Goal: Obtain resource: Obtain resource

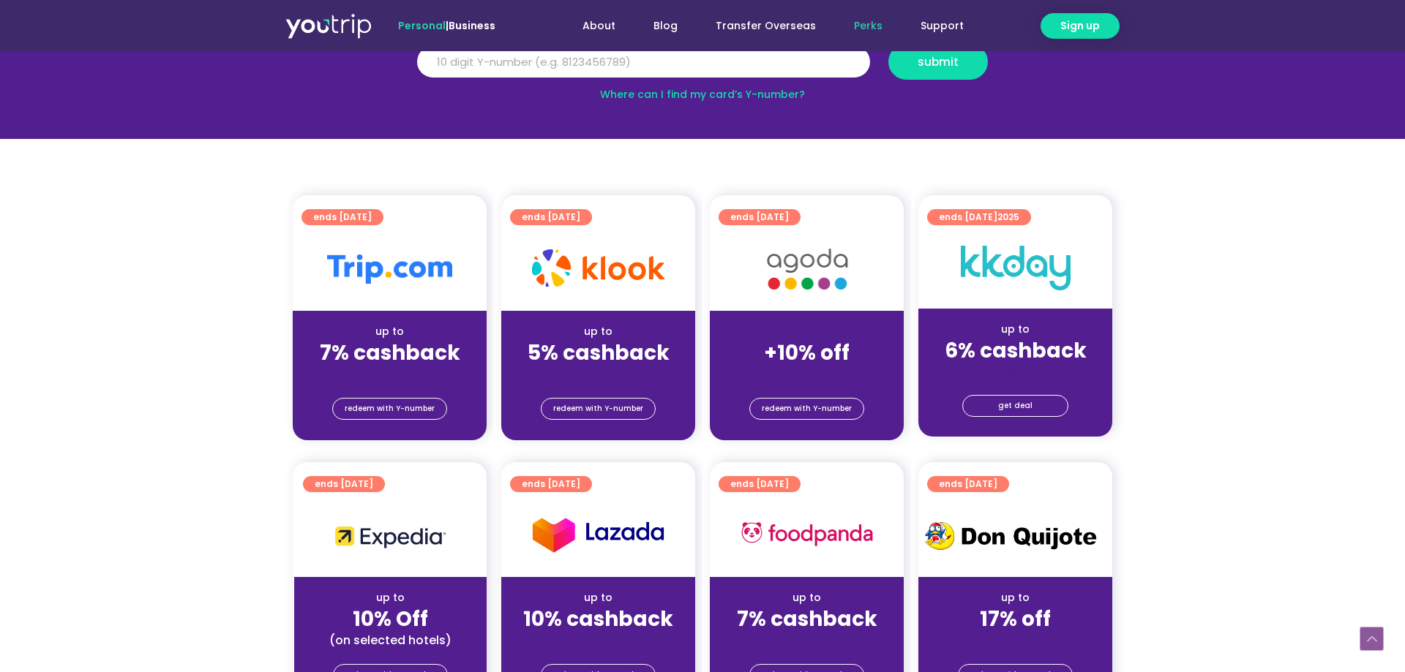
scroll to position [224, 0]
click at [417, 409] on span "redeem with Y-number" at bounding box center [390, 409] width 90 height 20
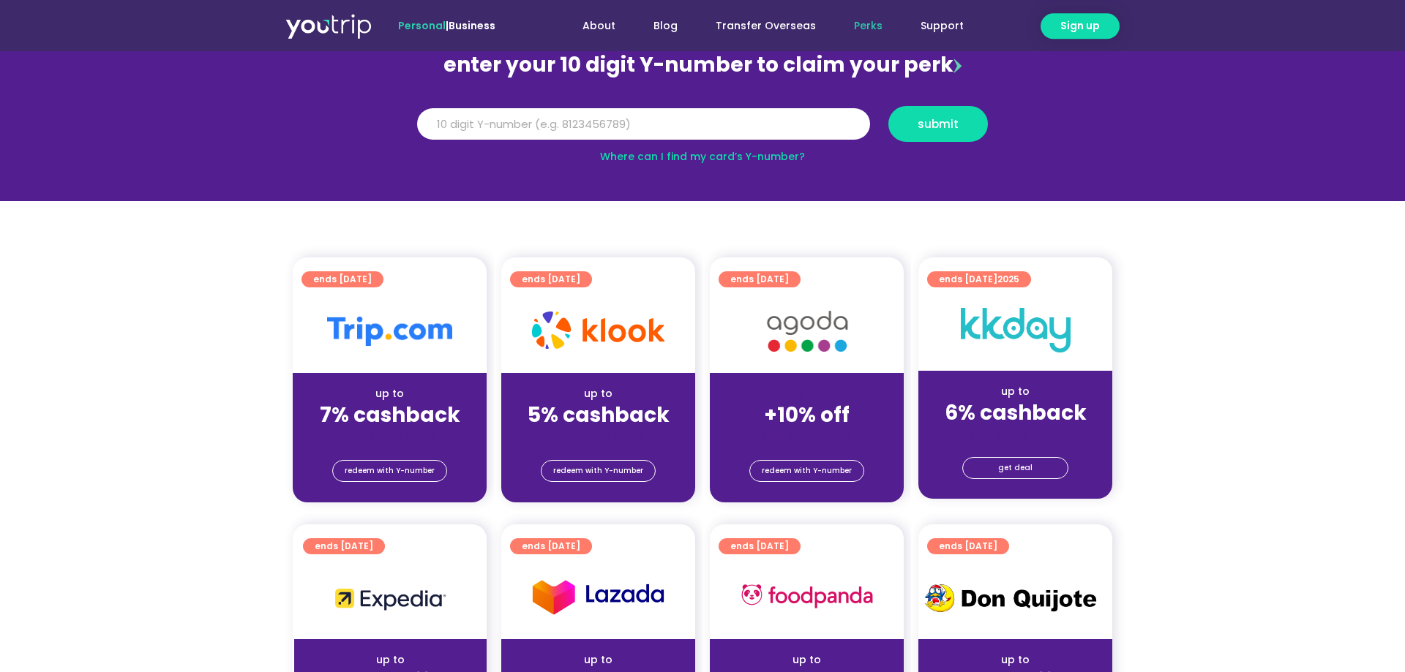
scroll to position [161, 0]
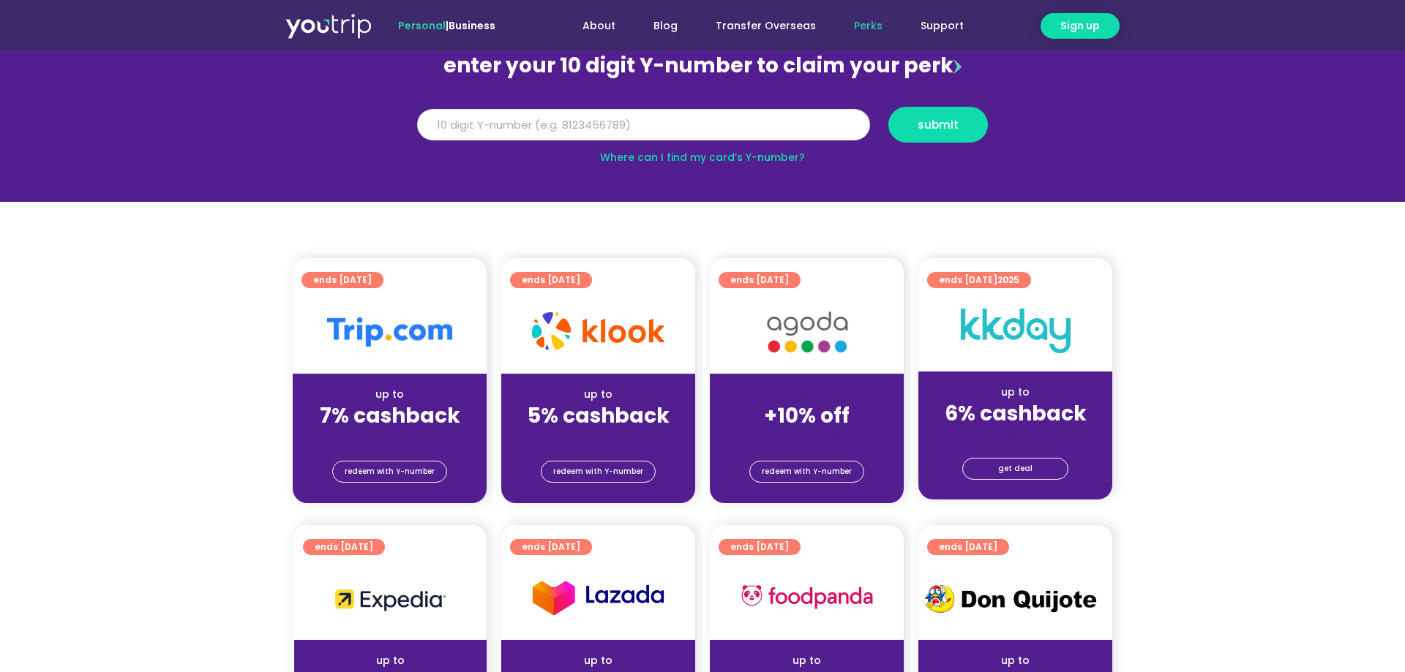
click at [619, 129] on input "Y Number" at bounding box center [643, 125] width 453 height 32
type input "8145255081"
click at [911, 125] on span "submit" at bounding box center [938, 124] width 75 height 11
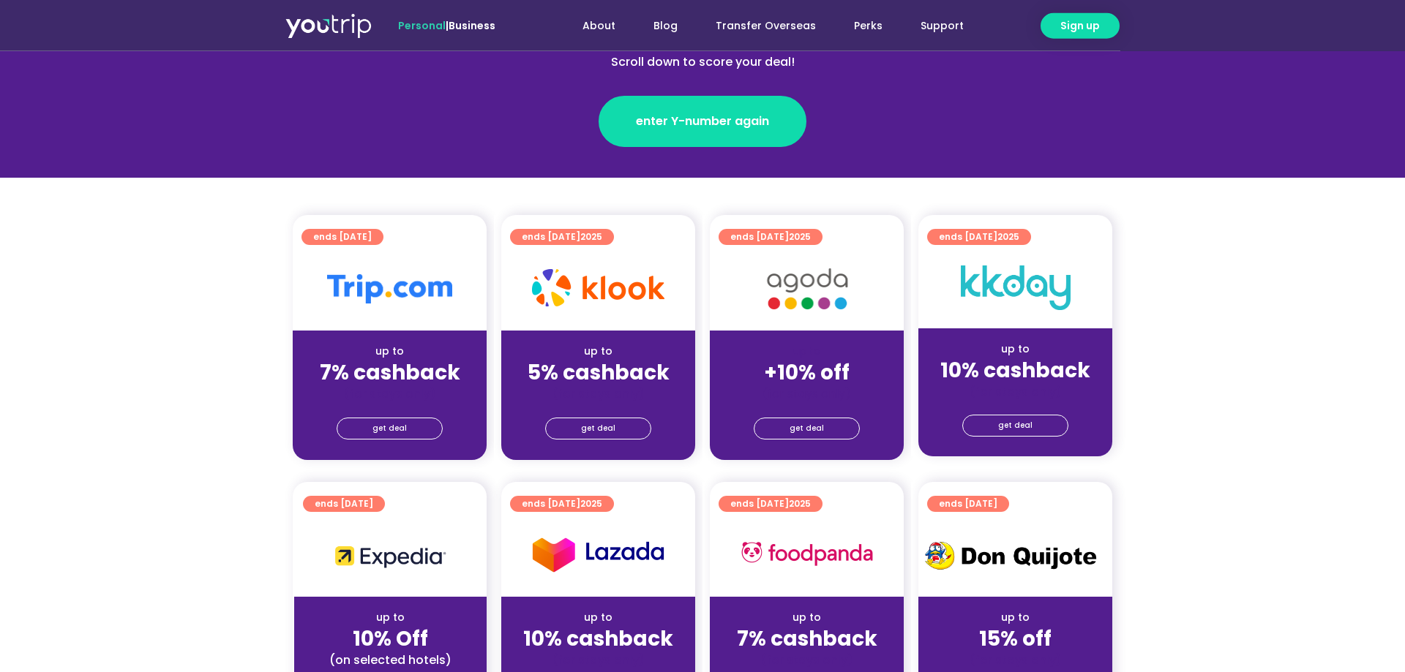
scroll to position [224, 0]
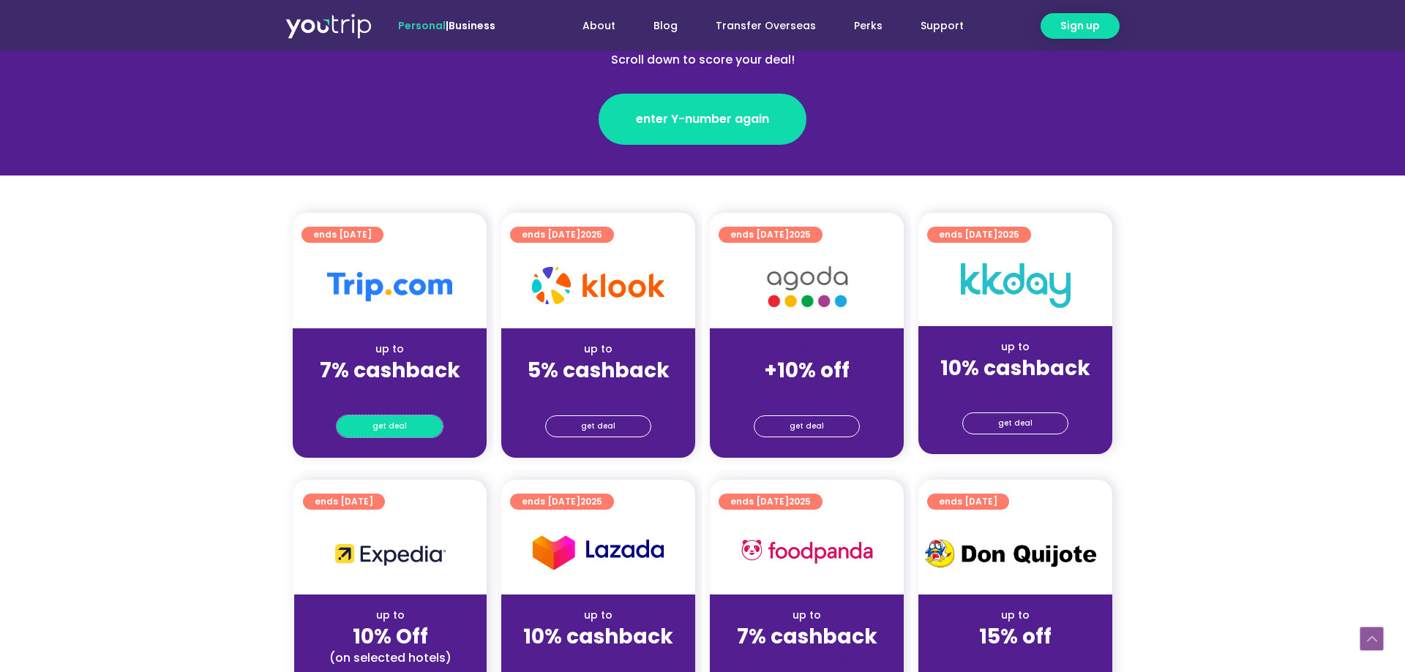
drag, startPoint x: 409, startPoint y: 420, endPoint x: 454, endPoint y: 369, distance: 67.4
click at [410, 421] on link "get deal" at bounding box center [390, 427] width 106 height 22
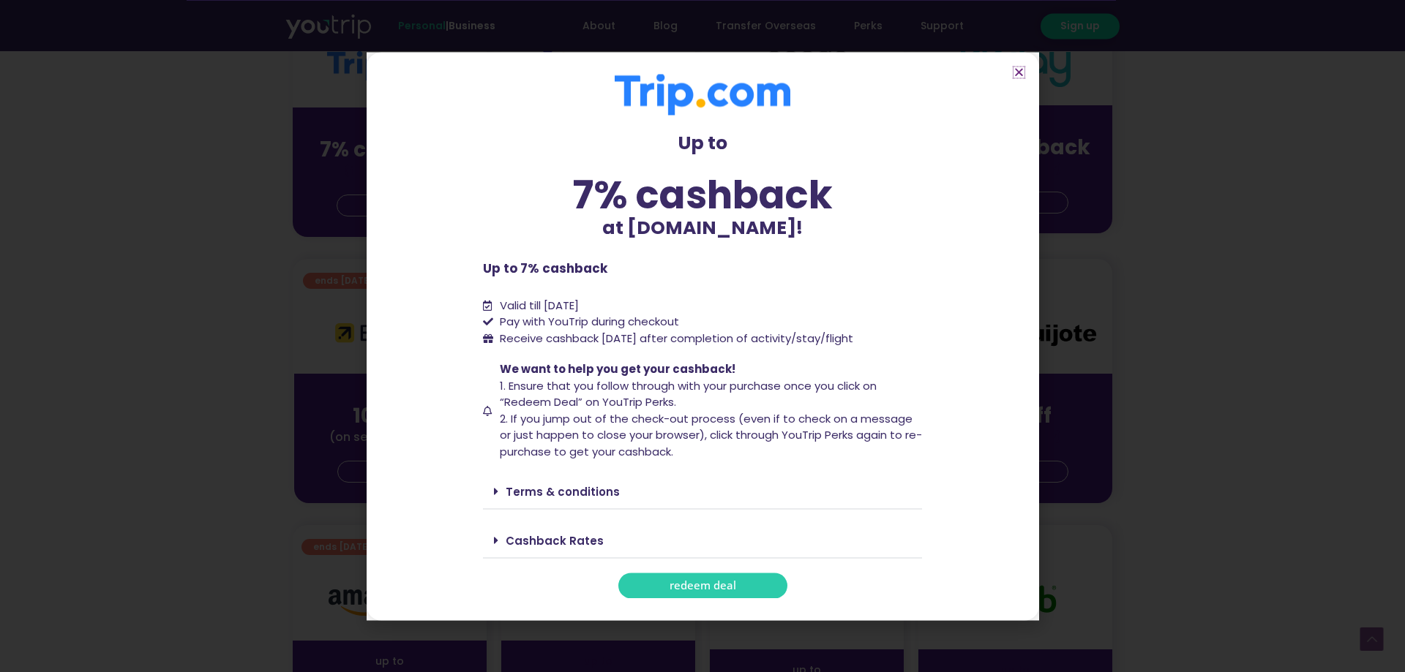
scroll to position [448, 0]
click at [583, 533] on link "Cashback Rates" at bounding box center [555, 540] width 98 height 15
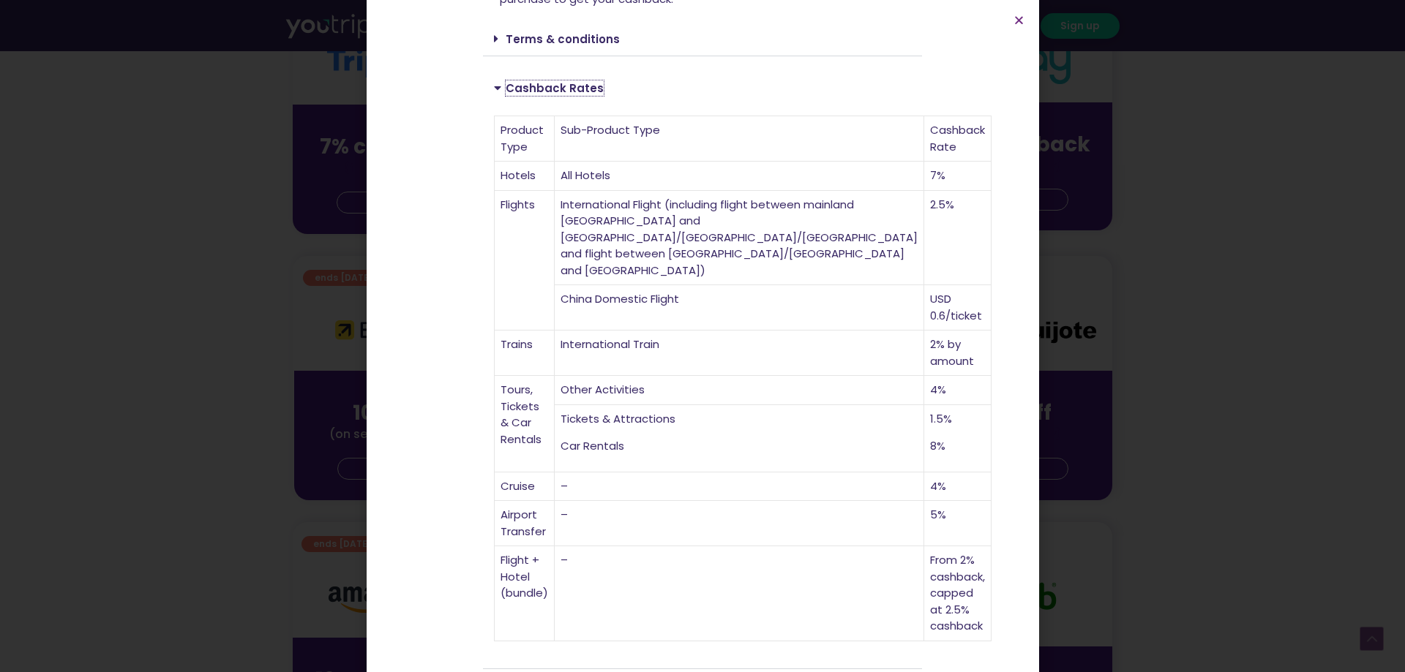
scroll to position [411, 0]
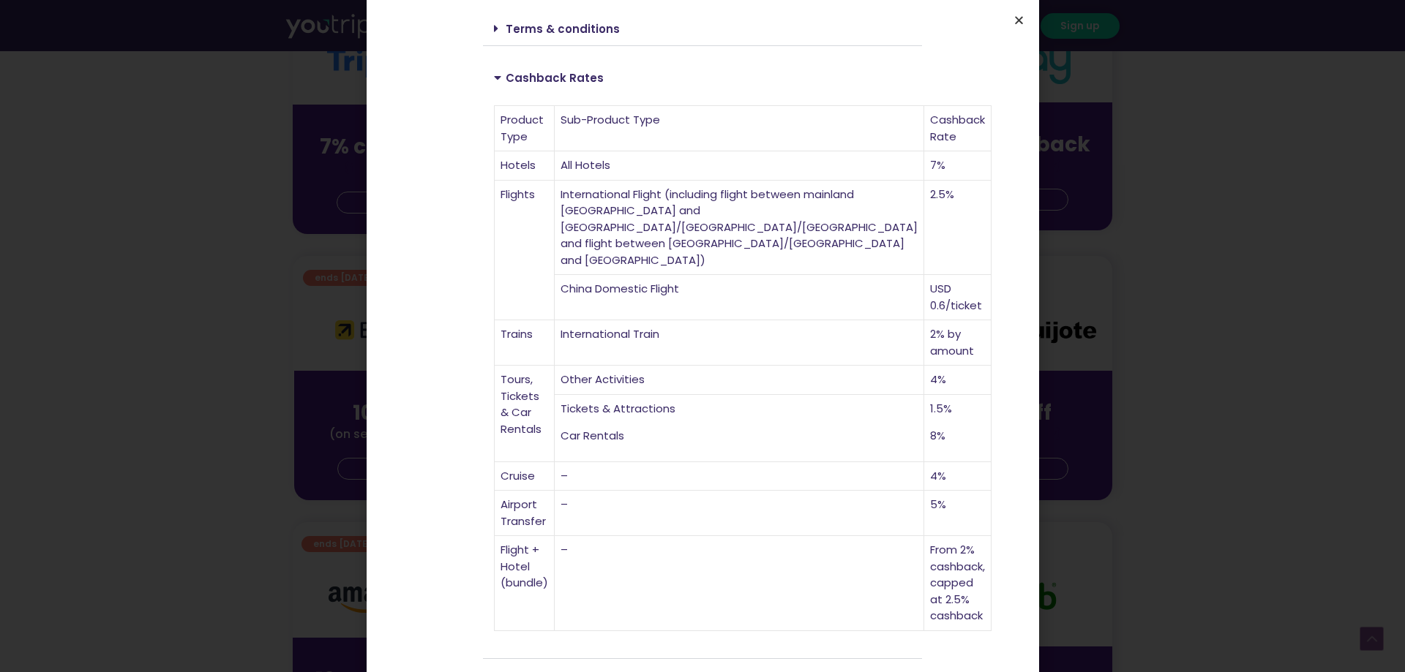
click at [1016, 18] on icon "Close" at bounding box center [1018, 20] width 11 height 11
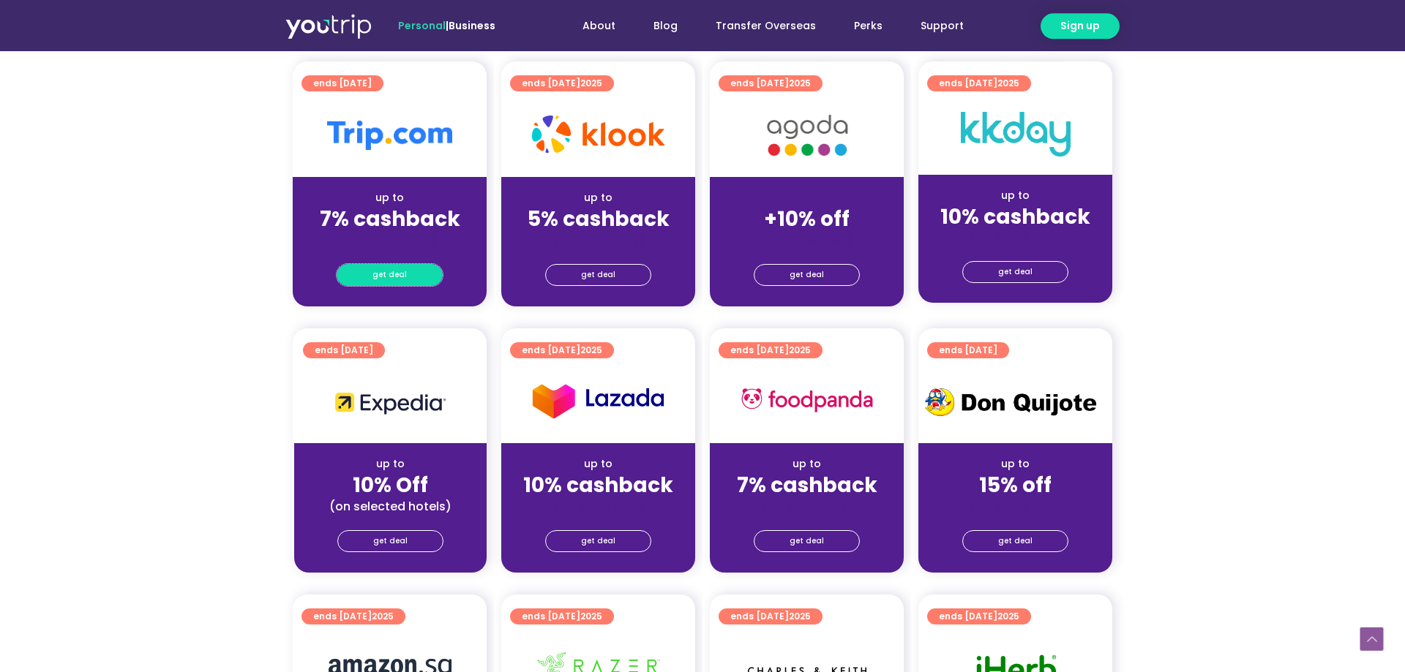
scroll to position [373, 0]
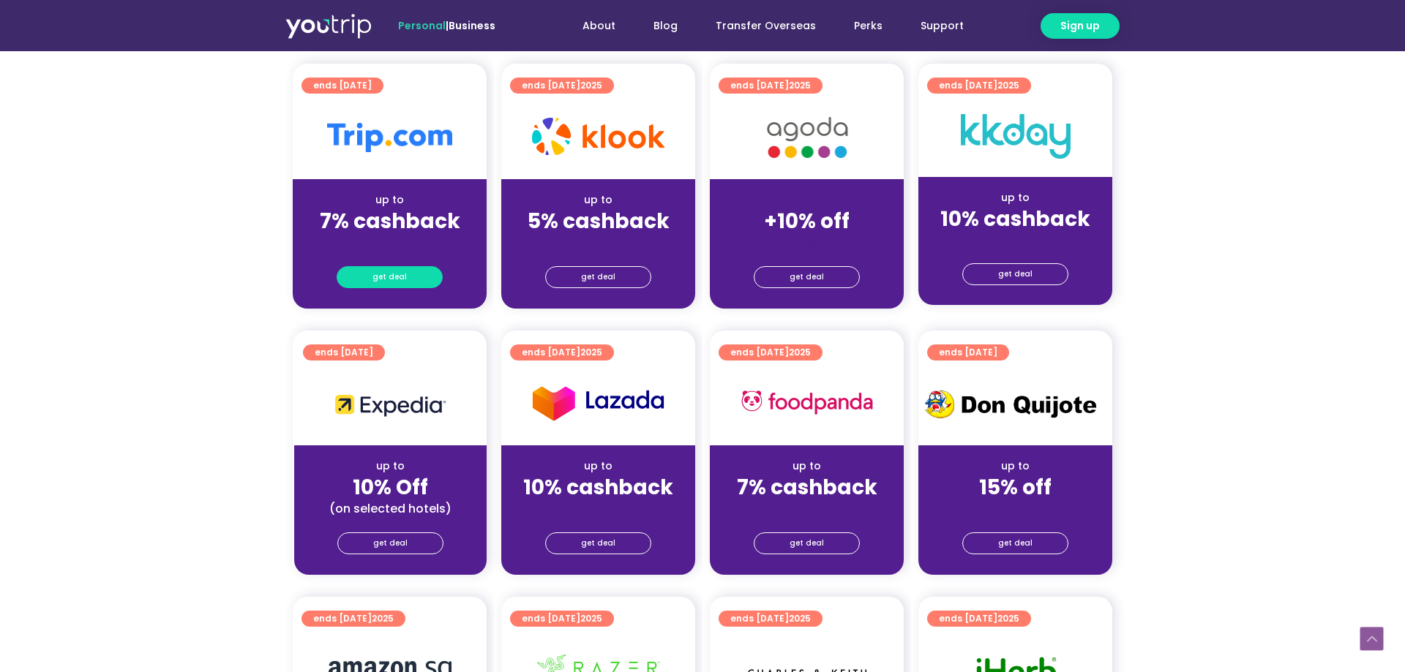
click at [392, 278] on span "get deal" at bounding box center [389, 277] width 34 height 20
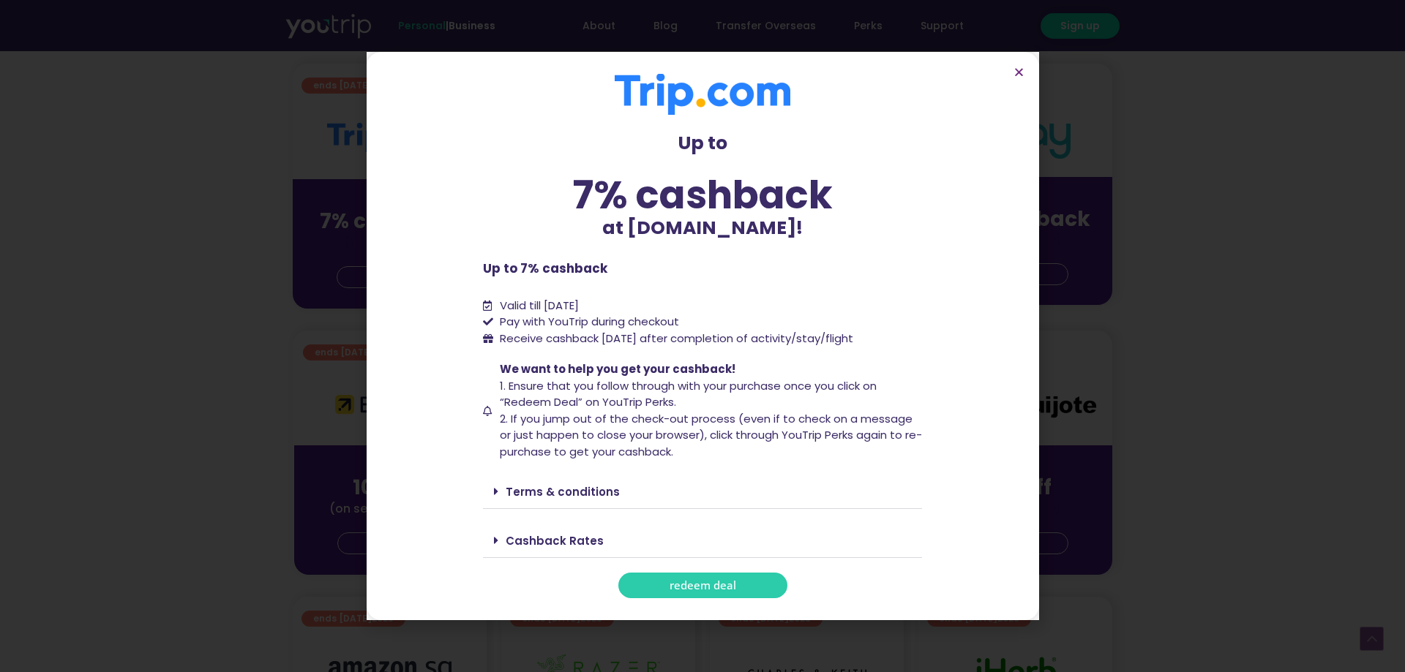
click at [563, 542] on link "Cashback Rates" at bounding box center [555, 540] width 98 height 15
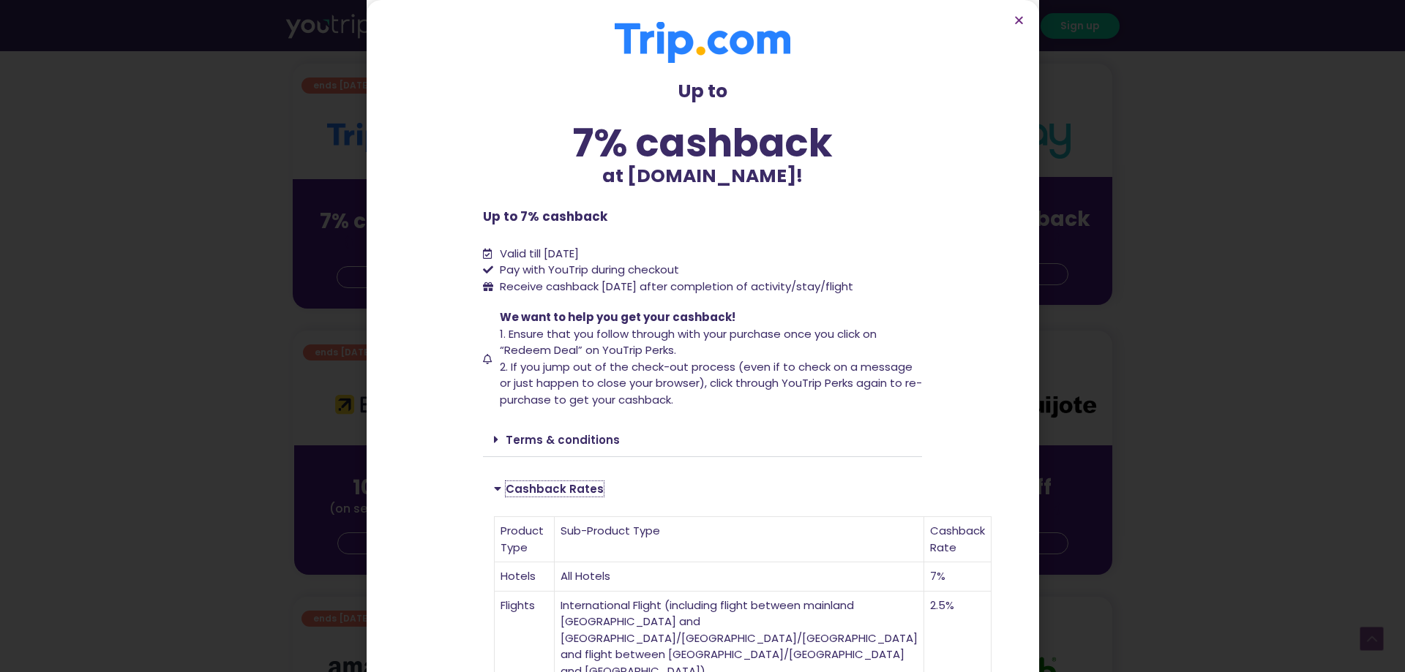
scroll to position [290, 0]
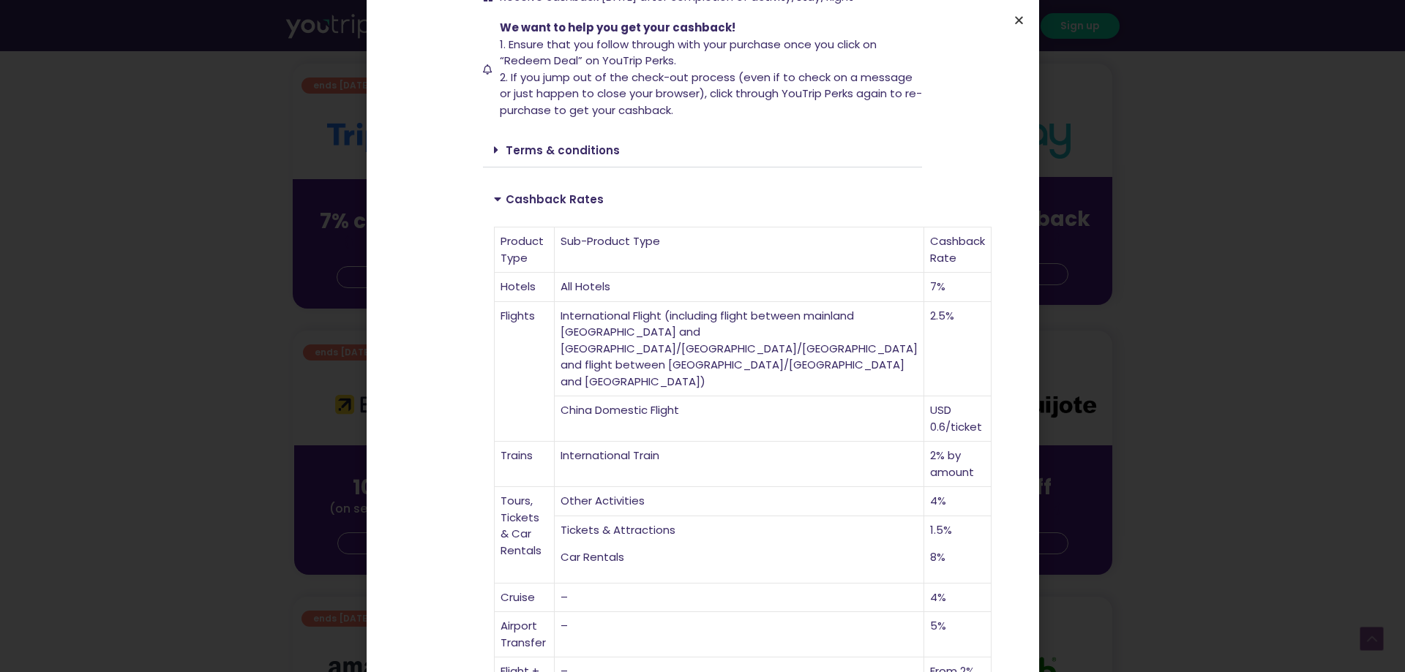
click at [1018, 18] on icon "Close" at bounding box center [1018, 20] width 11 height 11
